Goal: Complete application form

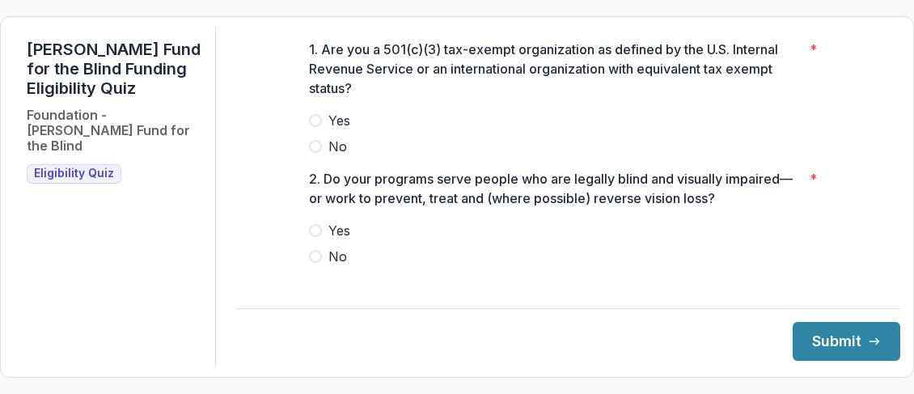
click at [337, 130] on span "Yes" at bounding box center [339, 120] width 22 height 19
click at [334, 239] on span "Yes" at bounding box center [339, 230] width 22 height 19
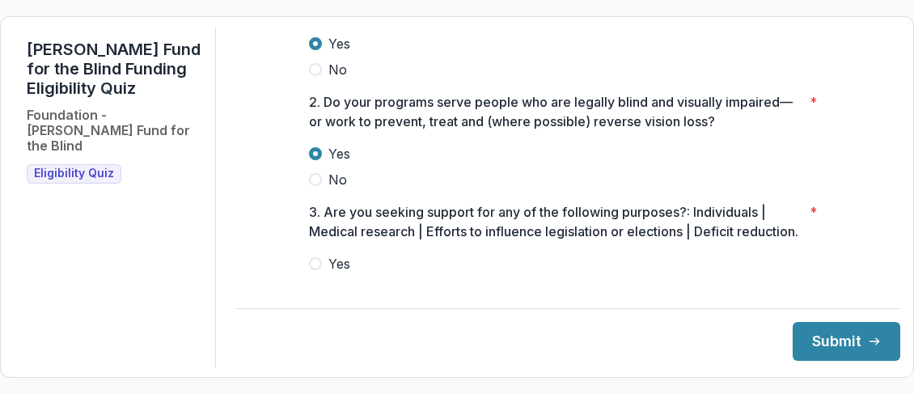
scroll to position [146, 0]
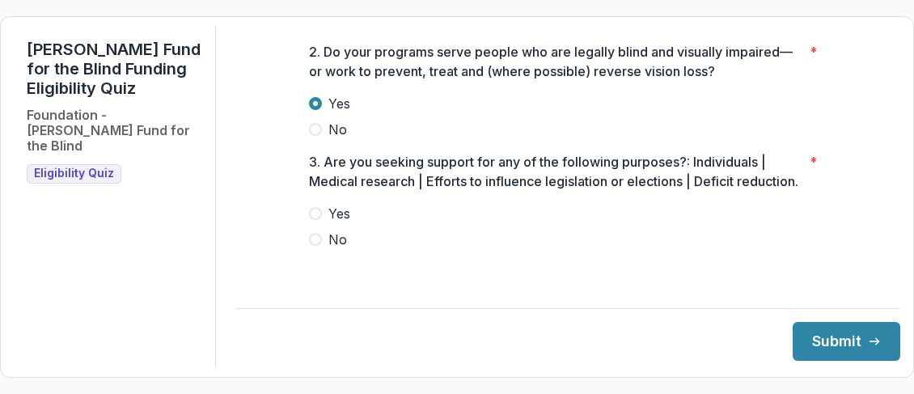
click at [339, 247] on span "No" at bounding box center [337, 239] width 19 height 19
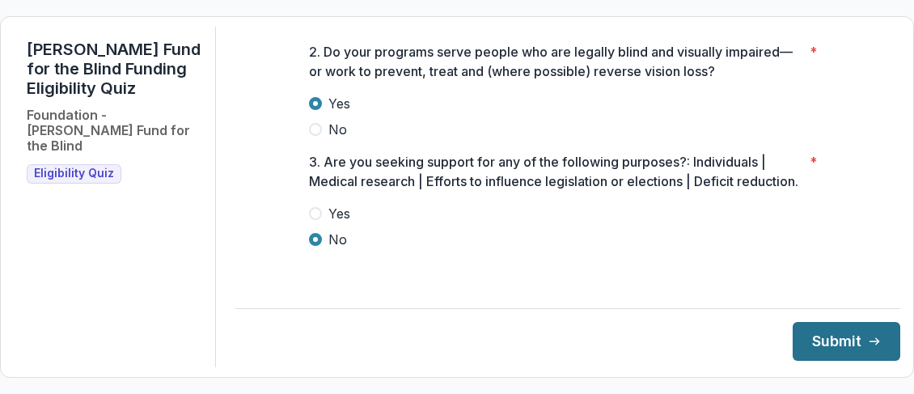
click at [821, 346] on button "Submit" at bounding box center [846, 341] width 108 height 39
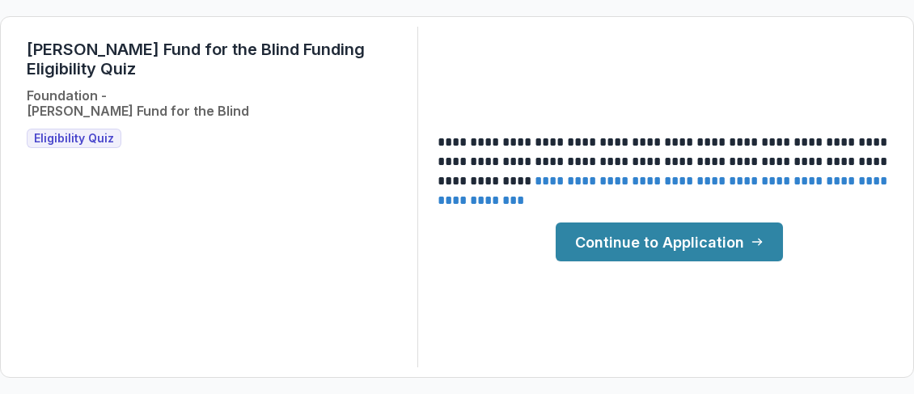
click at [678, 240] on link "Continue to Application" at bounding box center [669, 241] width 227 height 39
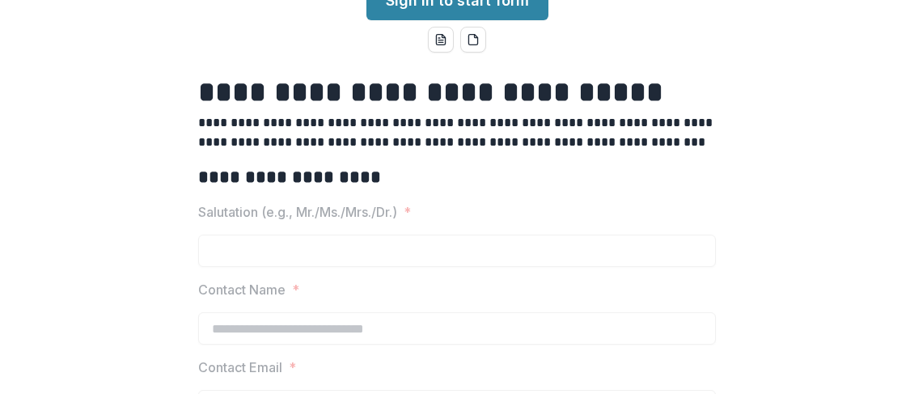
scroll to position [81, 0]
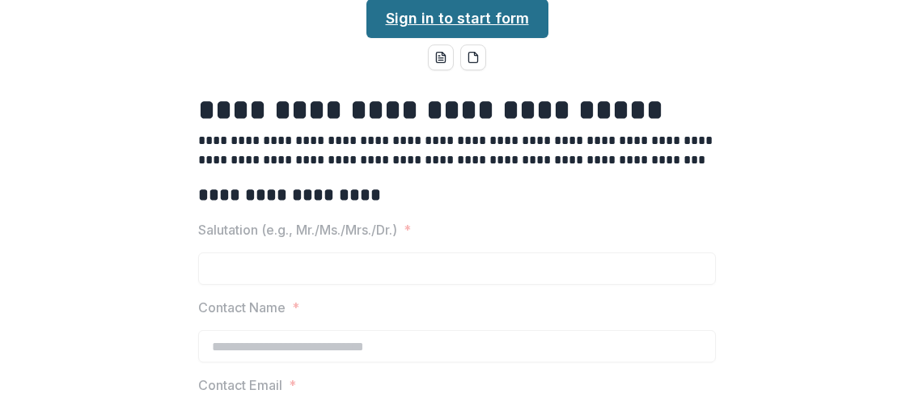
click at [472, 9] on link "Sign in to start form" at bounding box center [457, 18] width 182 height 39
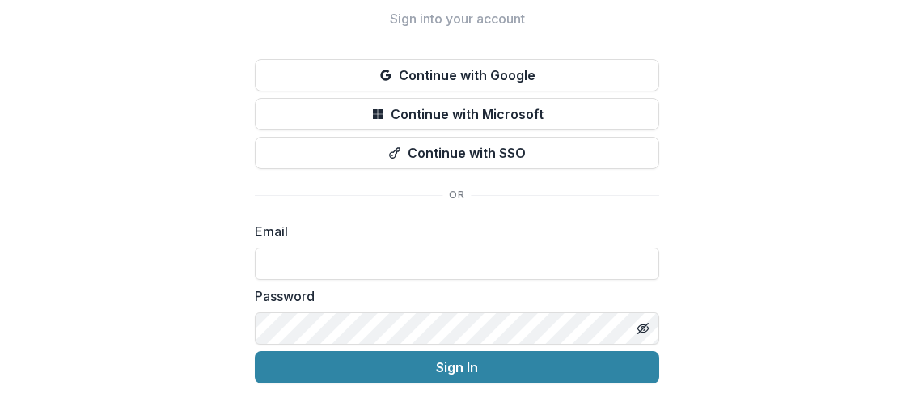
scroll to position [134, 0]
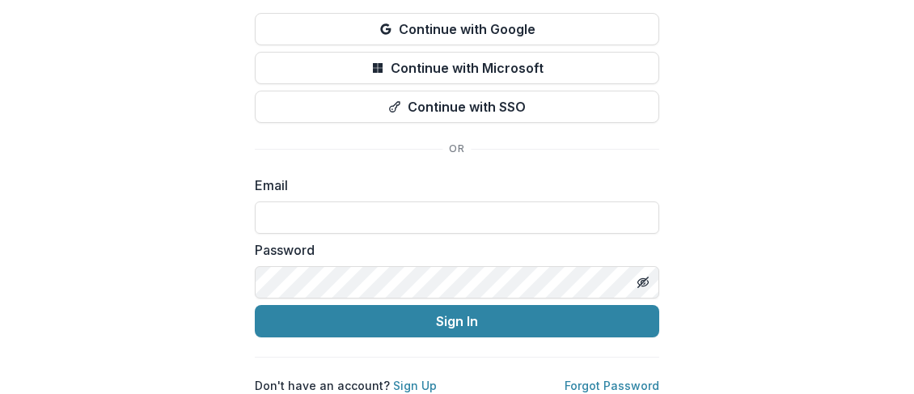
click at [306, 175] on label "Email" at bounding box center [452, 184] width 395 height 19
click at [292, 201] on input at bounding box center [457, 217] width 404 height 32
type input "**********"
click at [228, 298] on div "**********" at bounding box center [457, 136] width 914 height 516
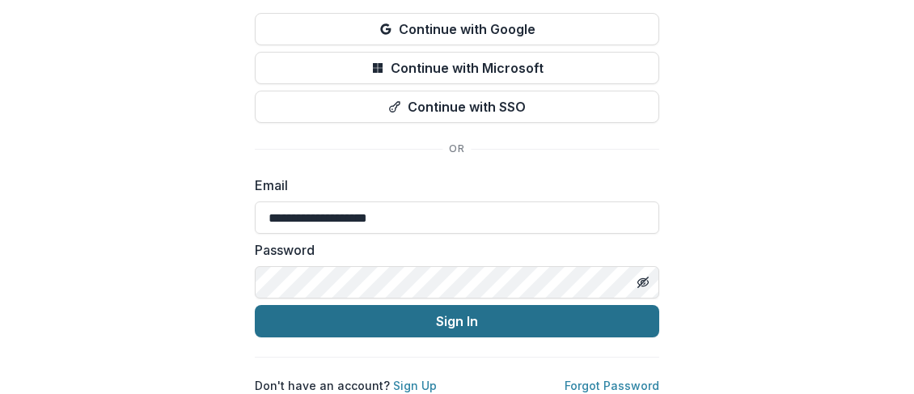
click at [463, 306] on button "Sign In" at bounding box center [457, 321] width 404 height 32
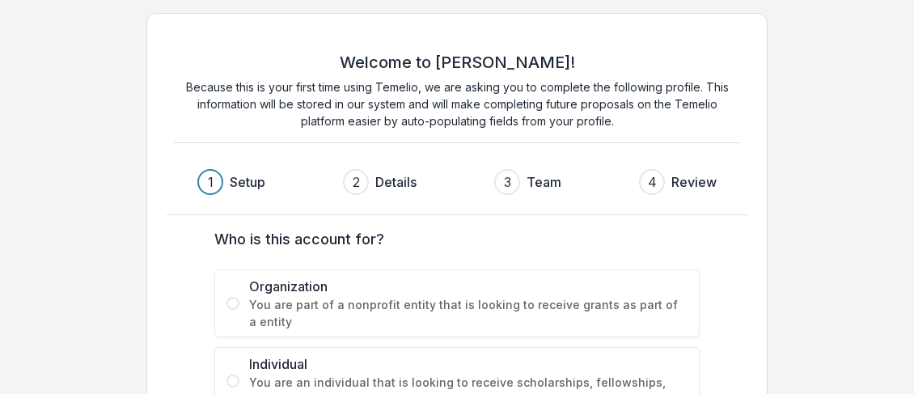
click at [264, 291] on span "Organization" at bounding box center [468, 286] width 438 height 19
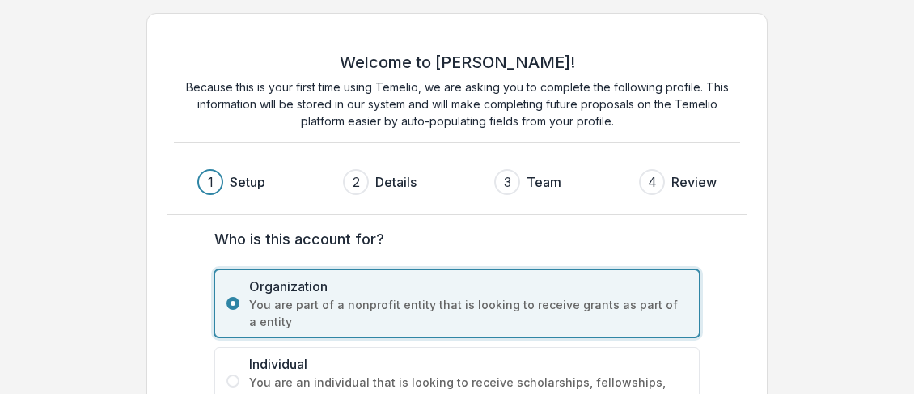
click at [552, 108] on p "Because this is your first time using Temelio, we are asking you to complete th…" at bounding box center [457, 103] width 566 height 51
click at [522, 296] on span "You are part of a nonprofit entity that is looking to receive grants as part of…" at bounding box center [468, 313] width 438 height 34
click at [419, 183] on div "2 Details" at bounding box center [386, 182] width 87 height 26
drag, startPoint x: 419, startPoint y: 87, endPoint x: 376, endPoint y: 83, distance: 43.0
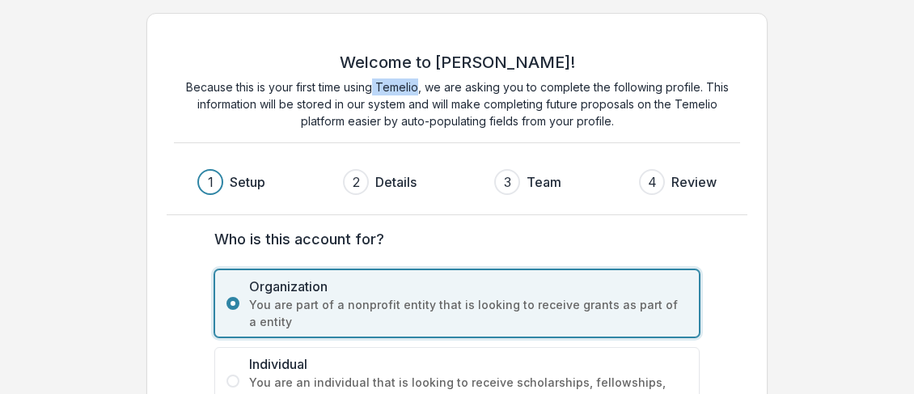
click at [376, 83] on p "Because this is your first time using Temelio, we are asking you to complete th…" at bounding box center [457, 103] width 566 height 51
copy p "Temelio"
click at [539, 298] on span "You are part of a nonprofit entity that is looking to receive grants as part of…" at bounding box center [468, 313] width 438 height 34
